Goal: Transaction & Acquisition: Purchase product/service

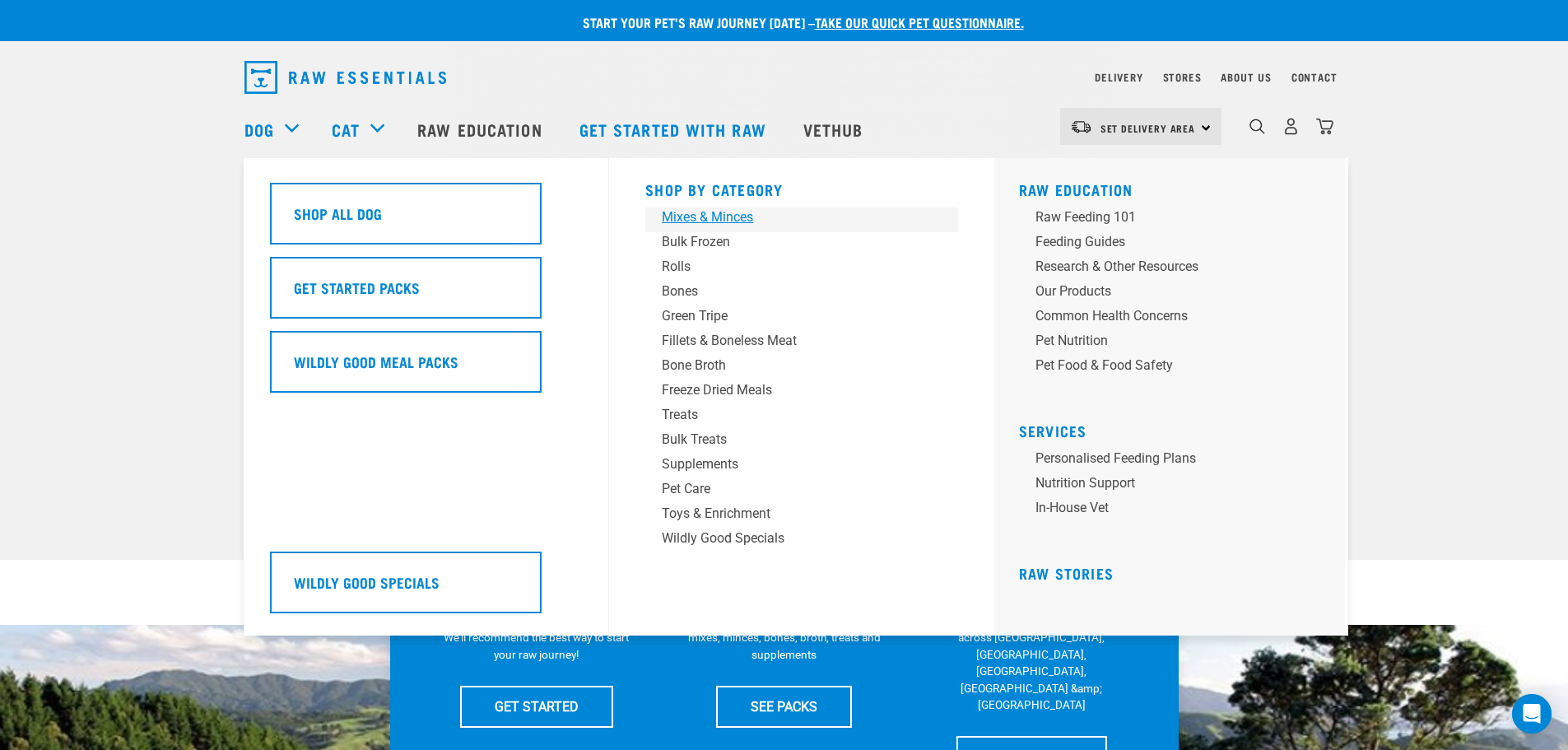
click at [723, 221] on div "Mixes & Minces" at bounding box center [789, 217] width 256 height 20
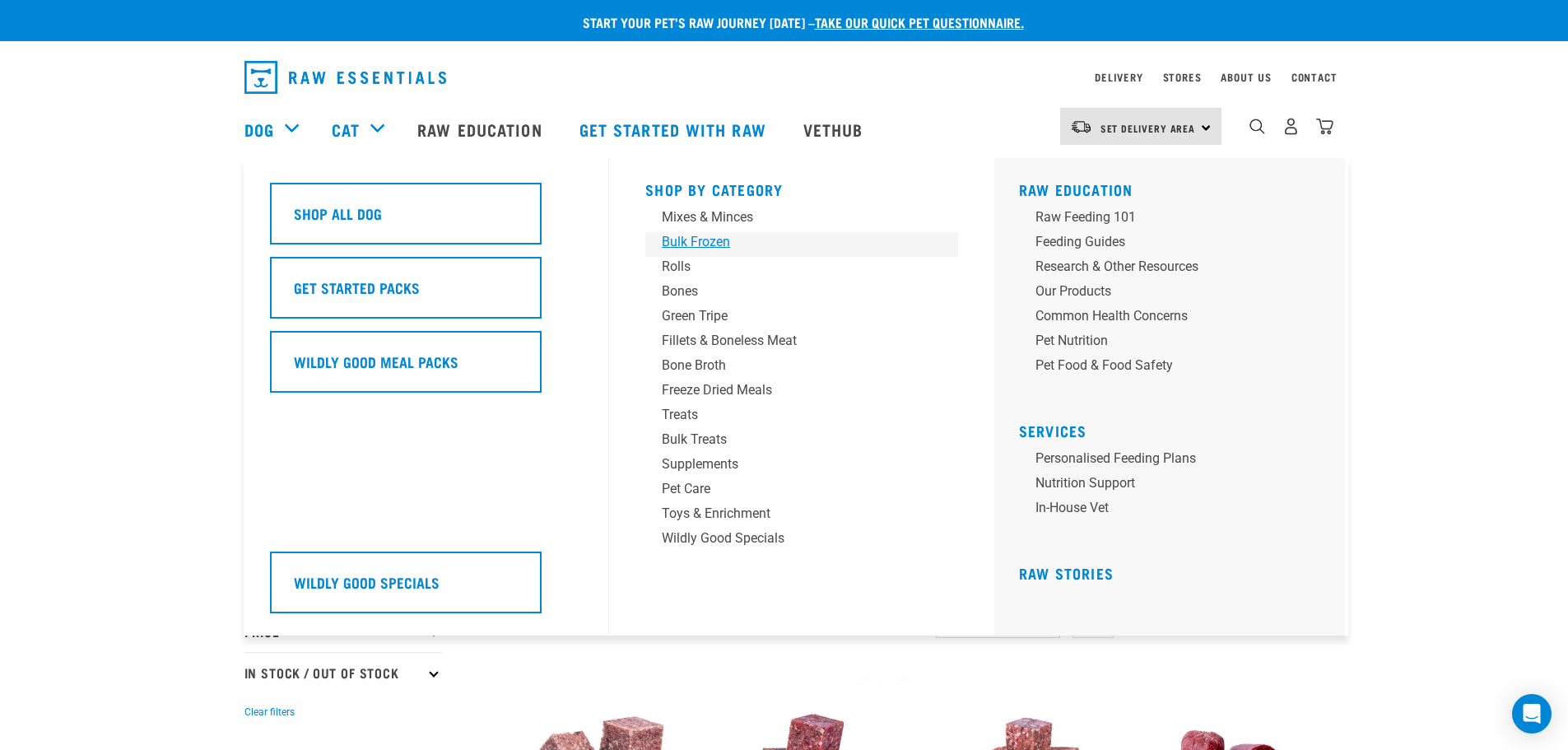
click at [700, 238] on div "Bulk Frozen" at bounding box center [789, 242] width 256 height 20
